Goal: Information Seeking & Learning: Learn about a topic

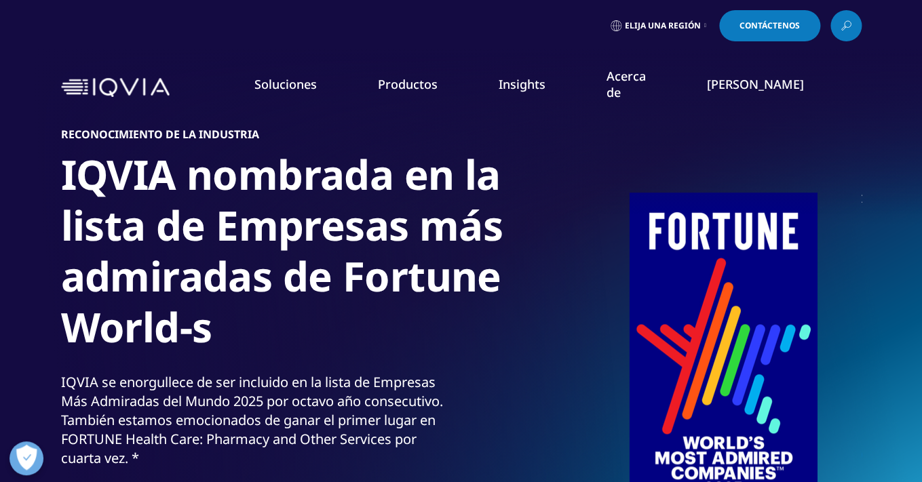
click at [349, 172] on link "Gestión de la información" at bounding box center [358, 170] width 212 height 15
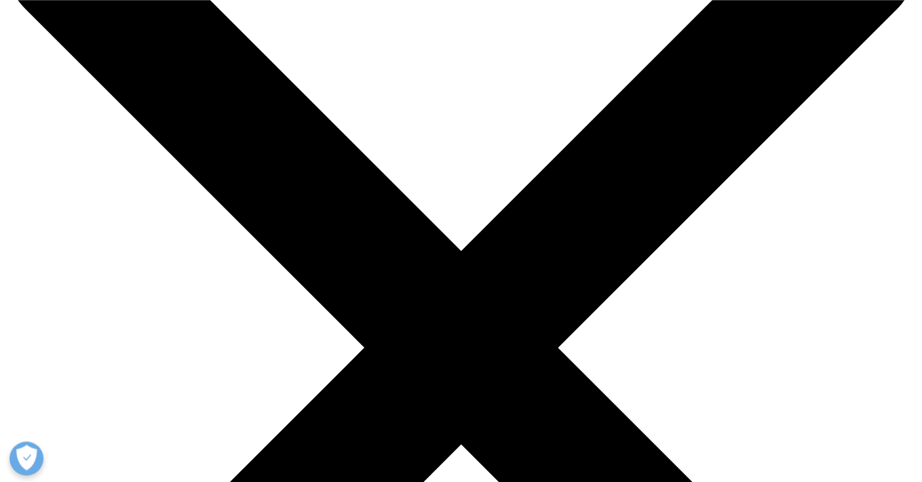
scroll to position [130, 0]
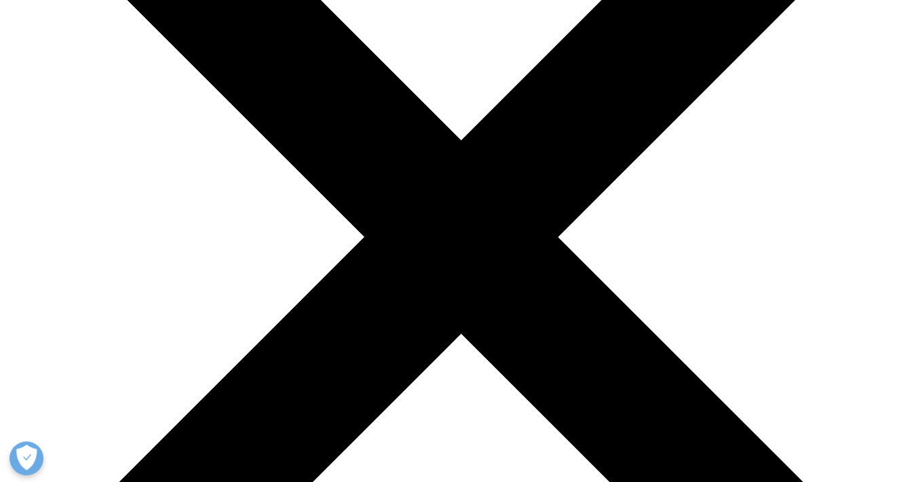
scroll to position [195, 0]
